Goal: Information Seeking & Learning: Learn about a topic

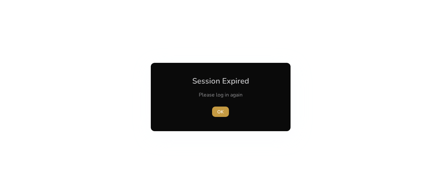
click at [215, 112] on span "button" at bounding box center [220, 112] width 17 height 16
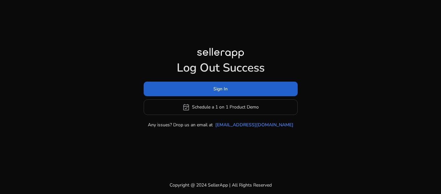
click at [220, 94] on span at bounding box center [221, 89] width 154 height 16
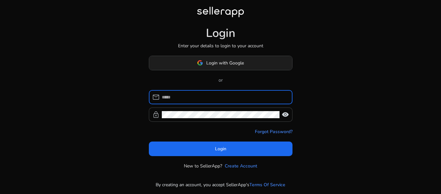
click at [220, 63] on span "Login with Google" at bounding box center [225, 63] width 38 height 7
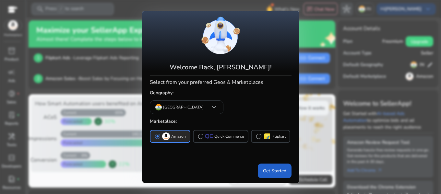
click at [275, 169] on span "Get Started" at bounding box center [274, 171] width 23 height 7
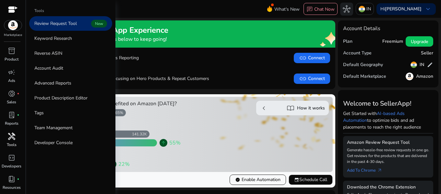
click at [8, 135] on span "handyman" at bounding box center [12, 137] width 8 height 8
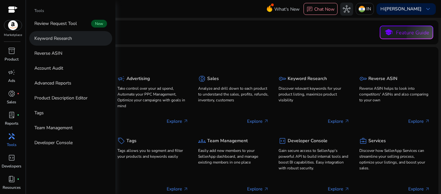
click at [66, 41] on p "Keyword Research" at bounding box center [53, 38] width 38 height 7
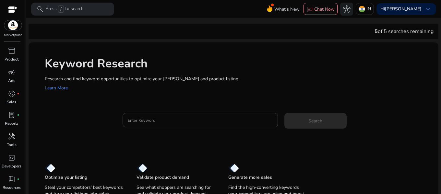
click at [142, 125] on div at bounding box center [200, 120] width 145 height 14
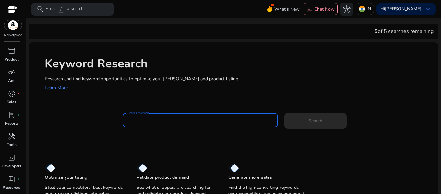
paste input "**********"
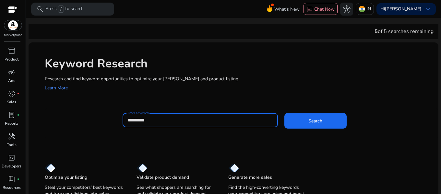
type input "**********"
click at [285, 113] on button "Search" at bounding box center [316, 121] width 62 height 16
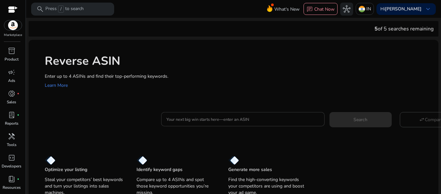
click at [276, 125] on div at bounding box center [243, 119] width 153 height 14
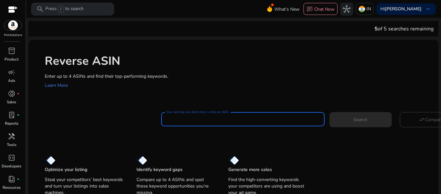
paste input "**********"
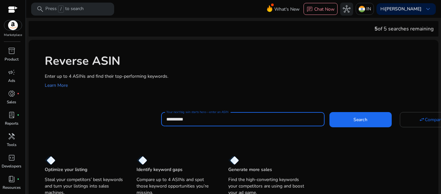
click at [276, 125] on div "**********" at bounding box center [243, 119] width 153 height 14
click at [330, 112] on button "Search" at bounding box center [361, 119] width 62 height 15
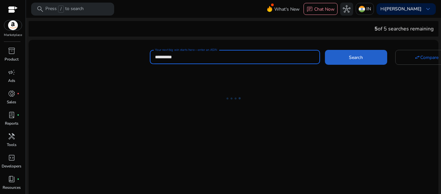
click at [351, 60] on span "Search" at bounding box center [356, 57] width 14 height 7
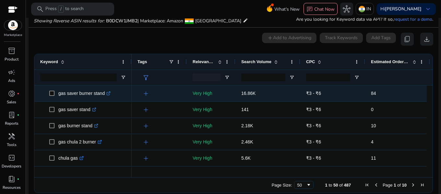
scroll to position [69, 0]
click at [84, 93] on p "gas saver burner stand .st0{fill:#2c8af8}" at bounding box center [84, 92] width 52 height 13
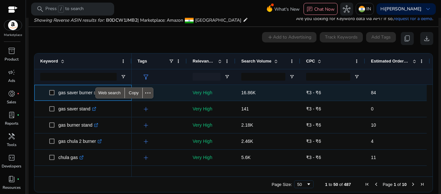
click at [84, 93] on p "gas saver burner stand .st0{fill:#2c8af8}" at bounding box center [84, 92] width 52 height 13
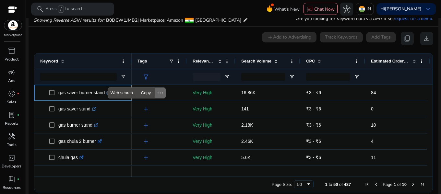
copy p "gas saver burner stand"
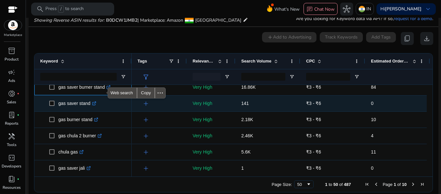
scroll to position [6, 0]
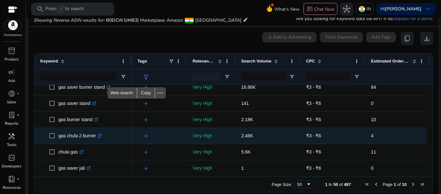
click at [76, 137] on p "gas chula 2 burner .st0{fill:#2c8af8}" at bounding box center [79, 136] width 43 height 13
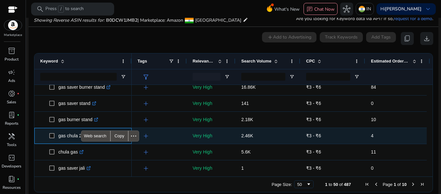
click at [76, 137] on p "gas chula 2 burner .st0{fill:#2c8af8}" at bounding box center [79, 136] width 43 height 13
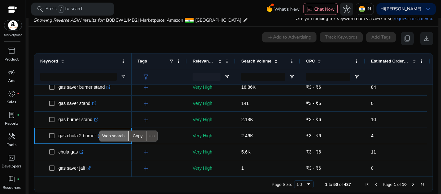
copy p "gas chula 2 burner"
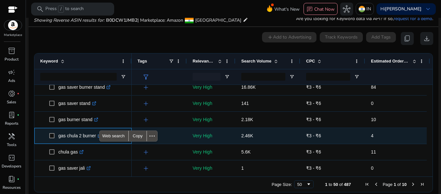
scroll to position [22, 0]
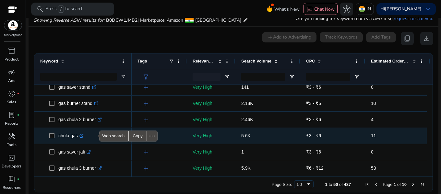
click at [70, 136] on p "chula gas .st0{fill:#2c8af8}" at bounding box center [70, 136] width 25 height 13
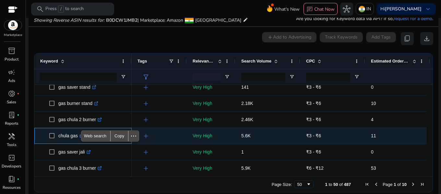
click at [70, 136] on p "chula gas .st0{fill:#2c8af8}" at bounding box center [70, 136] width 25 height 13
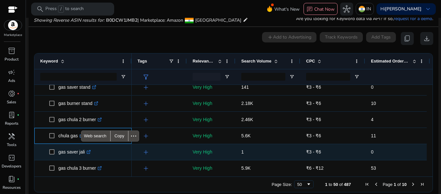
copy p "chula gas"
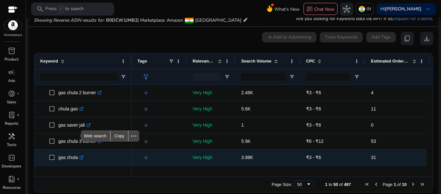
click at [118, 152] on span "gas chula .st0{fill:#2c8af8}" at bounding box center [87, 157] width 77 height 13
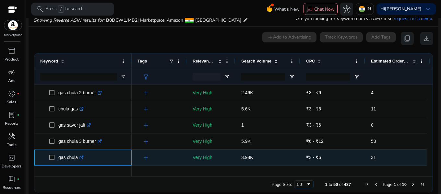
click at [73, 156] on p "gas chula .st0{fill:#2c8af8}" at bounding box center [70, 157] width 25 height 13
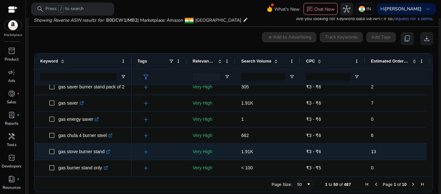
scroll to position [152, 0]
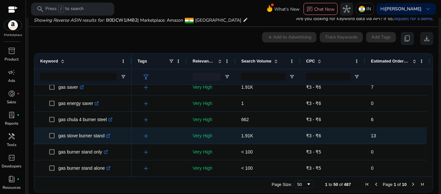
click at [84, 136] on p "gas stove burner stand .st0{fill:#2c8af8}" at bounding box center [84, 136] width 52 height 13
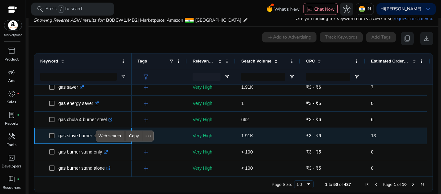
click at [84, 136] on p "gas stove burner stand .st0{fill:#2c8af8}" at bounding box center [84, 136] width 52 height 13
copy p "gas stove burner stand"
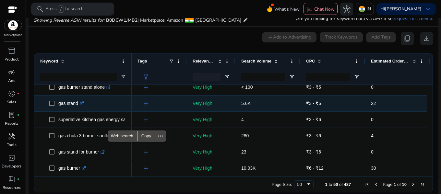
scroll to position [0, 0]
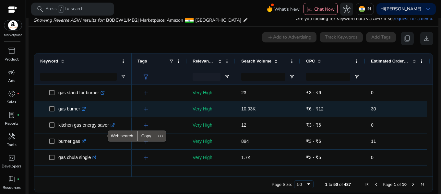
click at [72, 107] on p "gas burner .st0{fill:#2c8af8}" at bounding box center [72, 109] width 28 height 13
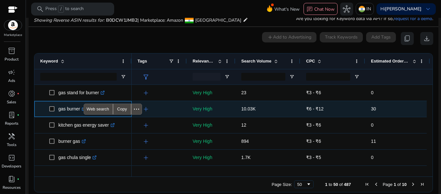
click at [72, 107] on p "gas burner .st0{fill:#2c8af8}" at bounding box center [72, 109] width 28 height 13
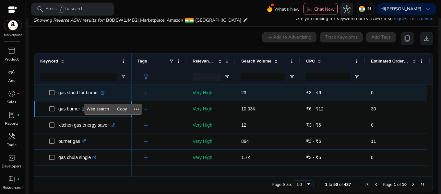
copy p "gas burner"
drag, startPoint x: 135, startPoint y: 96, endPoint x: 183, endPoint y: -39, distance: 143.5
click at [183, 0] on html "**********" at bounding box center [220, 97] width 441 height 194
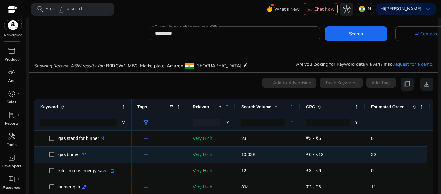
click at [70, 154] on p "gas burner .st0{fill:#2c8af8}" at bounding box center [72, 154] width 28 height 13
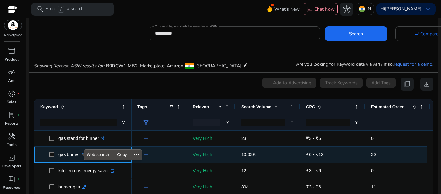
click at [70, 154] on p "gas burner .st0{fill:#2c8af8}" at bounding box center [72, 154] width 28 height 13
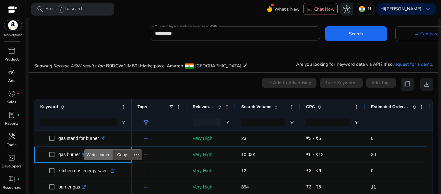
copy p "gas burner"
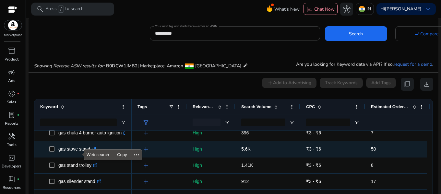
click at [71, 148] on p "gas stove stand .st0{fill:#2c8af8}" at bounding box center [77, 149] width 38 height 13
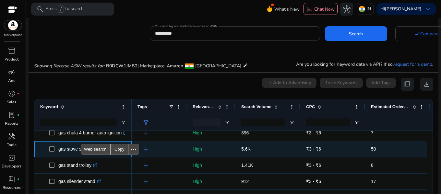
click at [71, 148] on p "gas stove stand .st0{fill:#2c8af8}" at bounding box center [77, 149] width 38 height 13
copy p "gas stove stand"
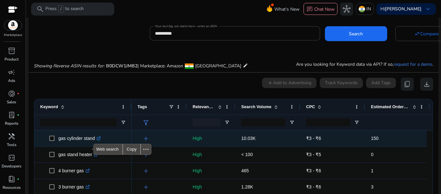
click at [70, 139] on p "gas cylinder stand .st0{fill:#2c8af8}" at bounding box center [79, 138] width 43 height 13
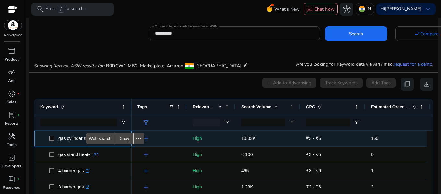
click at [70, 139] on p "gas cylinder stand .st0{fill:#2c8af8}" at bounding box center [79, 138] width 43 height 13
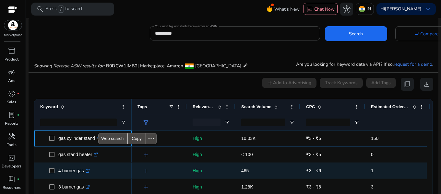
copy p "gas cylinder stand"
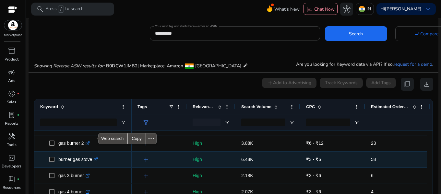
click at [68, 161] on p "burner gas stove .st0{fill:#2c8af8}" at bounding box center [78, 159] width 40 height 13
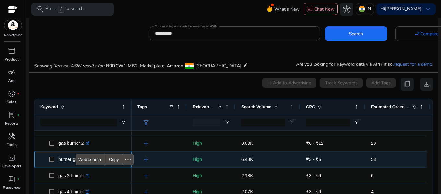
click at [68, 161] on p "burner gas stove .st0{fill:#2c8af8}" at bounding box center [78, 159] width 40 height 13
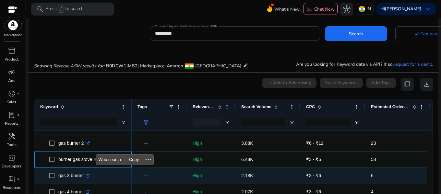
copy p "burner gas stove"
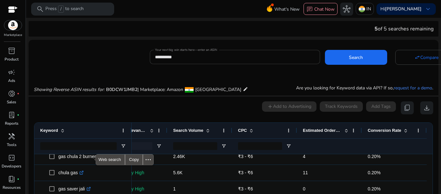
click at [167, 59] on input "**********" at bounding box center [235, 57] width 160 height 7
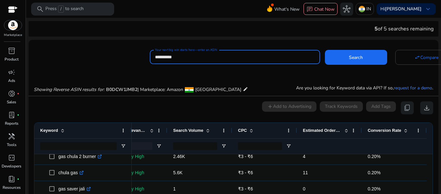
click at [167, 59] on input "**********" at bounding box center [235, 57] width 160 height 7
paste input
type input "**********"
click at [358, 63] on span at bounding box center [356, 58] width 62 height 16
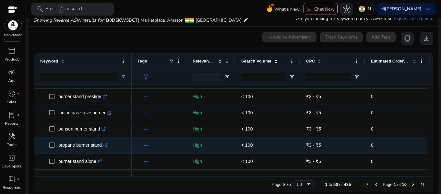
scroll to position [711, 0]
